Goal: Task Accomplishment & Management: Complete application form

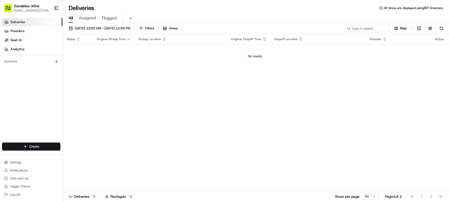
click at [9, 145] on html "Dandelion Wine [EMAIL_ADDRESS][DOMAIN_NAME] Toggle Sidebar Deliveries Providers…" at bounding box center [224, 101] width 449 height 202
click at [108, 156] on link "Delivery" at bounding box center [91, 155] width 56 height 9
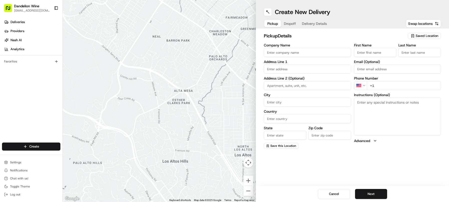
click at [427, 38] on span "Saved Location" at bounding box center [426, 36] width 23 height 5
click at [415, 55] on span "DANDELION WINE" at bounding box center [416, 54] width 62 height 5
type input "DANDELION WINE"
type input "[STREET_ADDRESS]"
type input "[GEOGRAPHIC_DATA]"
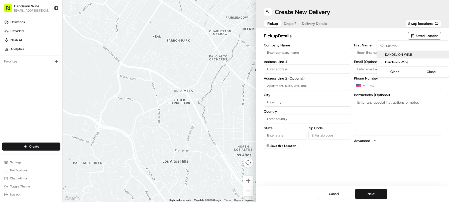
type input "US"
type input "NY"
type input "11222"
type input "[EMAIL_ADDRESS][DOMAIN_NAME]"
type input "[PHONE_NUMBER]"
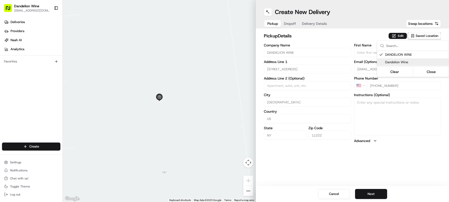
click at [372, 194] on html "Dandelion Wine [EMAIL_ADDRESS][DOMAIN_NAME] Toggle Sidebar Deliveries Providers…" at bounding box center [224, 101] width 449 height 202
click at [375, 192] on button "Next" at bounding box center [371, 194] width 32 height 10
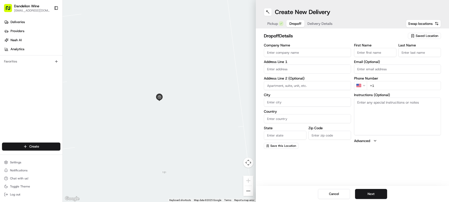
click at [366, 50] on input "First Name" at bounding box center [375, 52] width 43 height 9
type input "Mark"
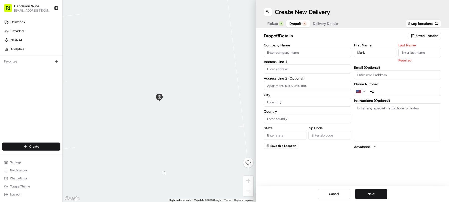
click at [415, 50] on input "Last Name" at bounding box center [419, 52] width 43 height 9
type input "F"
type input "Krotov"
click at [381, 79] on div "First Name [PERSON_NAME] Last Name Krotov Required Email (Optional) Phone Numbe…" at bounding box center [397, 96] width 87 height 106
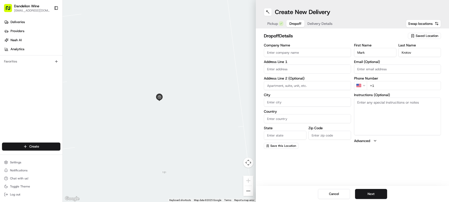
click at [294, 68] on input "text" at bounding box center [307, 68] width 87 height 9
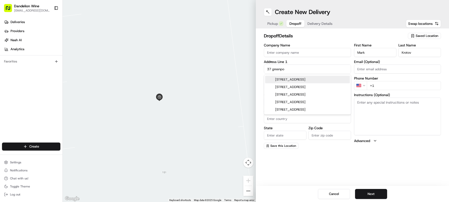
click at [293, 80] on div "[STREET_ADDRESS]" at bounding box center [307, 80] width 85 height 8
type input "[STREET_ADDRESS]"
type input "[GEOGRAPHIC_DATA]"
type input "NY"
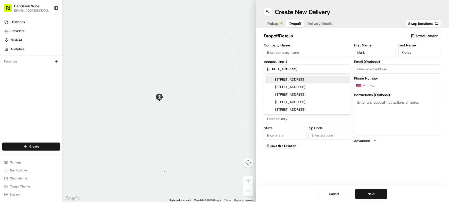
type input "11222"
type input "[STREET_ADDRESS]"
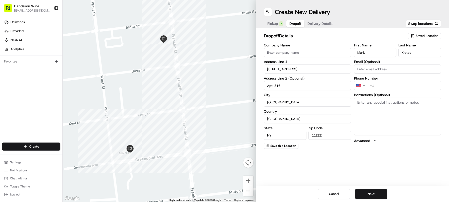
type input "Apt. 316"
click at [379, 103] on textarea "Instructions (Optional)" at bounding box center [397, 116] width 87 height 38
click at [383, 84] on input "+1" at bounding box center [404, 85] width 74 height 9
paste input "1 718 797 0750"
click at [379, 85] on input "+1 1 718 797 0750" at bounding box center [404, 85] width 74 height 9
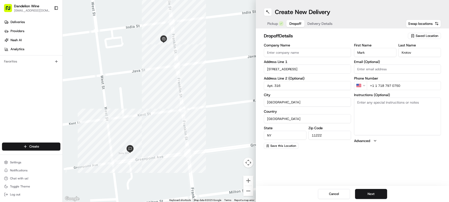
click at [378, 85] on input "+1 1 718 797 0750" at bounding box center [404, 85] width 74 height 9
type input "[PHONE_NUMBER]"
click at [379, 107] on textarea "Instructions (Optional)" at bounding box center [397, 116] width 87 height 38
click at [371, 194] on button "Next" at bounding box center [371, 194] width 32 height 10
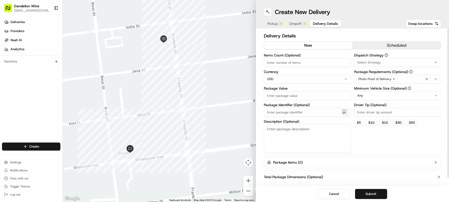
click at [383, 113] on input "Driver Tip (Optional)" at bounding box center [397, 111] width 87 height 9
type input "25"
click at [378, 137] on div "Dispatch Strategy Select Strategy Package Requirements (Optional) Photo Proof o…" at bounding box center [397, 102] width 87 height 99
click at [365, 136] on div "Dispatch Strategy Select Strategy Package Requirements (Optional) Photo Proof o…" at bounding box center [397, 102] width 87 height 99
click at [397, 143] on div "Dispatch Strategy Select Strategy Package Requirements (Optional) Photo Proof o…" at bounding box center [397, 102] width 87 height 99
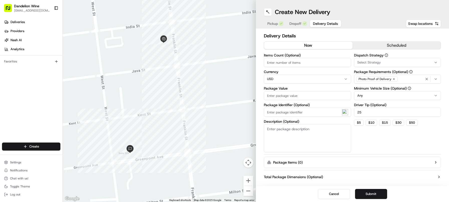
click at [293, 25] on span "Dropoff" at bounding box center [295, 23] width 12 height 5
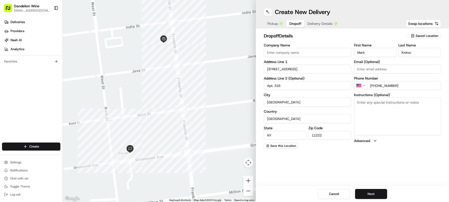
click at [371, 114] on textarea "Instructions (Optional)" at bounding box center [397, 116] width 87 height 38
drag, startPoint x: 371, startPoint y: 185, endPoint x: 371, endPoint y: 188, distance: 2.8
click at [371, 188] on div "Create New Delivery Pickup Dropoff Delivery Details Swap locations dropoff Deta…" at bounding box center [352, 101] width 193 height 202
click at [371, 190] on button "Next" at bounding box center [371, 194] width 32 height 10
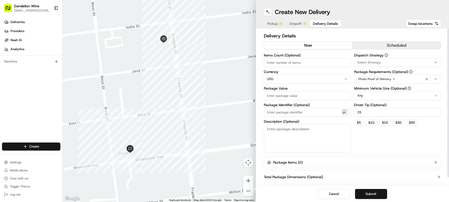
click at [296, 62] on input "Items Count (Optional)" at bounding box center [307, 62] width 87 height 9
type input "12"
click at [298, 98] on input "Package Value" at bounding box center [307, 95] width 87 height 9
type input "211"
click at [296, 62] on input "12" at bounding box center [307, 62] width 87 height 9
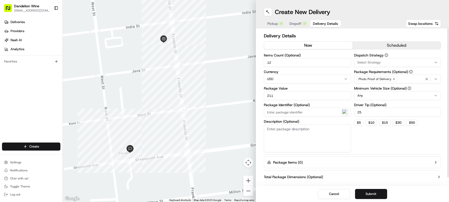
click at [377, 140] on div "Dispatch Strategy Select Strategy Package Requirements (Optional) Photo Proof o…" at bounding box center [397, 102] width 87 height 99
click at [375, 194] on button "Submit" at bounding box center [371, 194] width 32 height 10
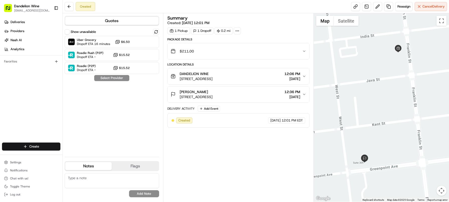
click at [212, 77] on span "[STREET_ADDRESS]" at bounding box center [196, 78] width 33 height 5
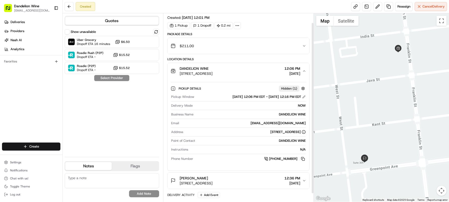
scroll to position [19, 0]
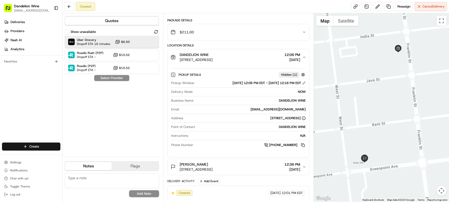
click at [114, 41] on div "Uber Grocery Dropoff ETA 16 minutes $6.50" at bounding box center [112, 42] width 94 height 12
click at [106, 77] on button "Assign Provider" at bounding box center [112, 78] width 36 height 6
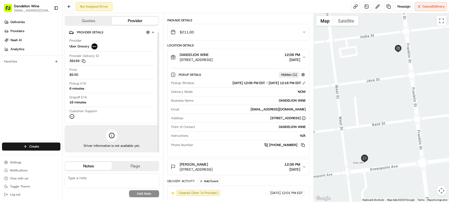
scroll to position [0, 0]
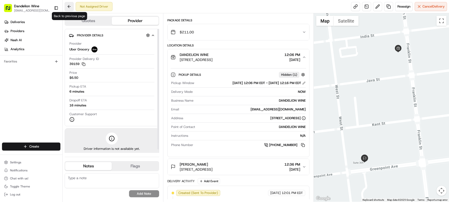
click at [70, 4] on button at bounding box center [69, 6] width 9 height 9
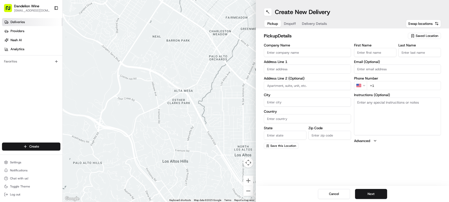
click at [20, 24] on link "Deliveries" at bounding box center [32, 22] width 60 height 8
